Goal: Navigation & Orientation: Find specific page/section

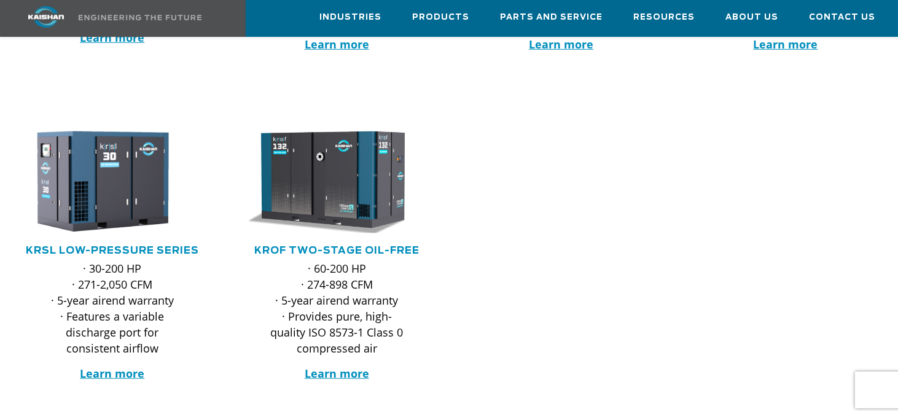
scroll to position [491, 0]
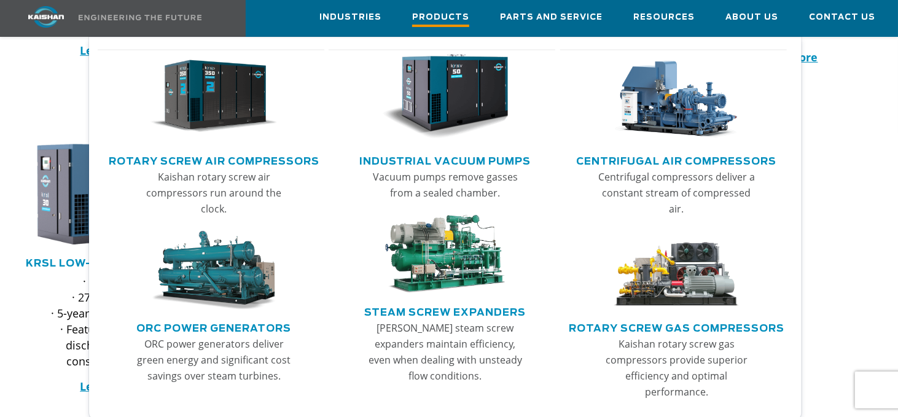
click at [458, 13] on span "Products" at bounding box center [440, 18] width 57 height 17
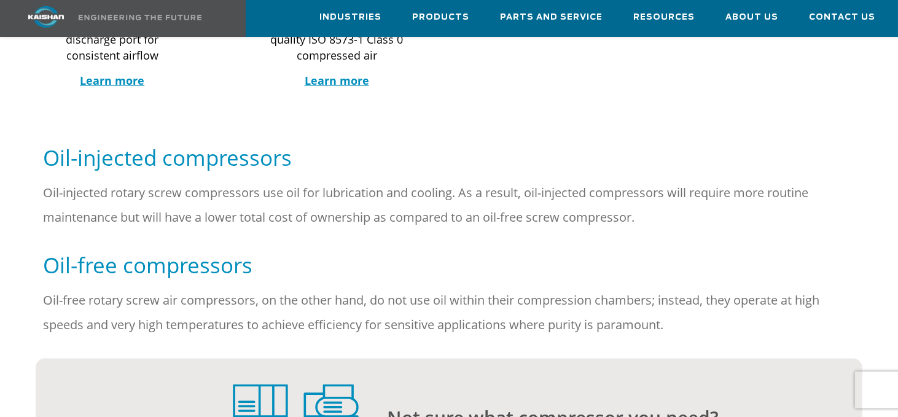
scroll to position [797, 0]
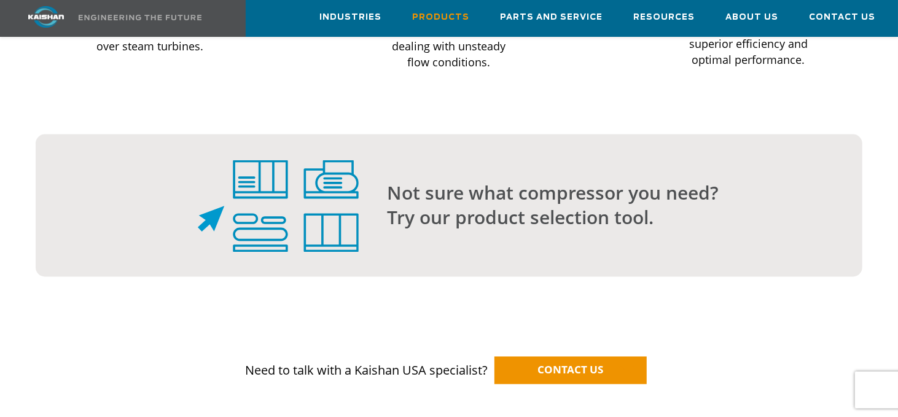
scroll to position [1290, 0]
